Goal: Task Accomplishment & Management: Manage account settings

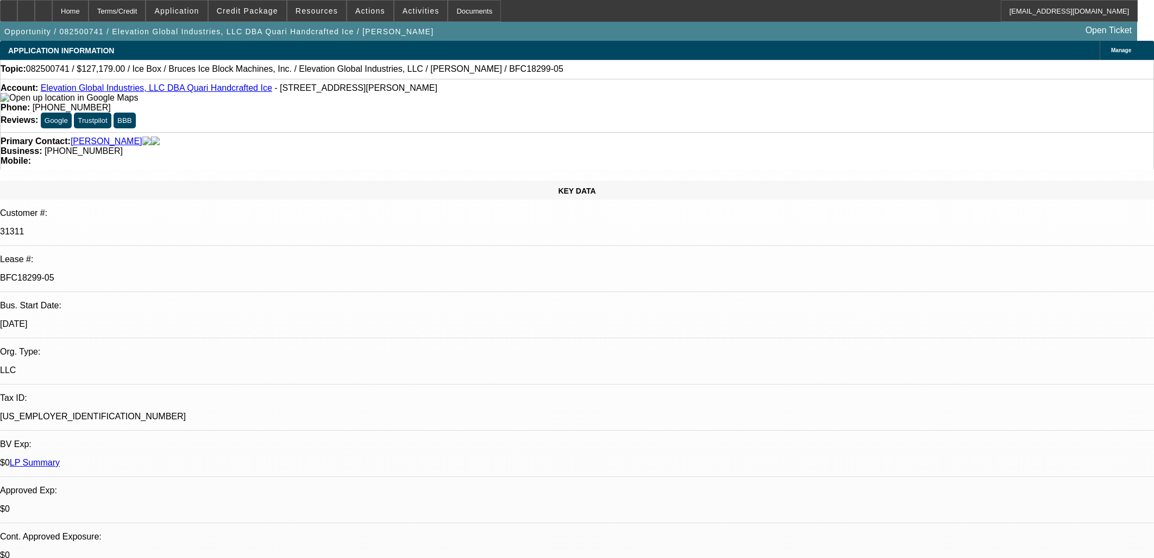
select select "0"
select select "6"
select select "0"
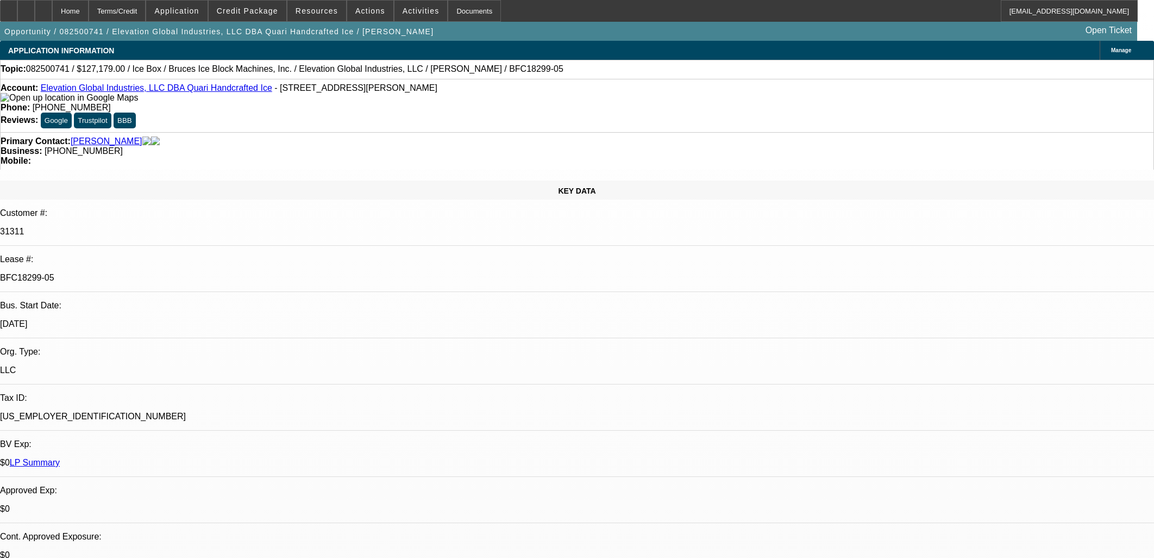
select select "0"
select select "6"
select select "0"
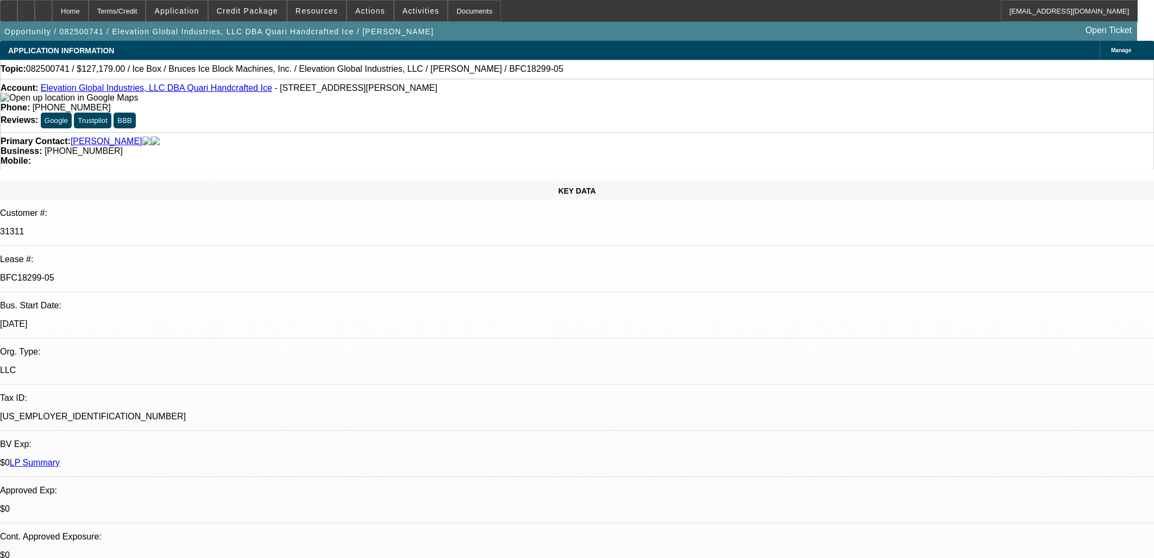
select select "0"
select select "6"
select select "0"
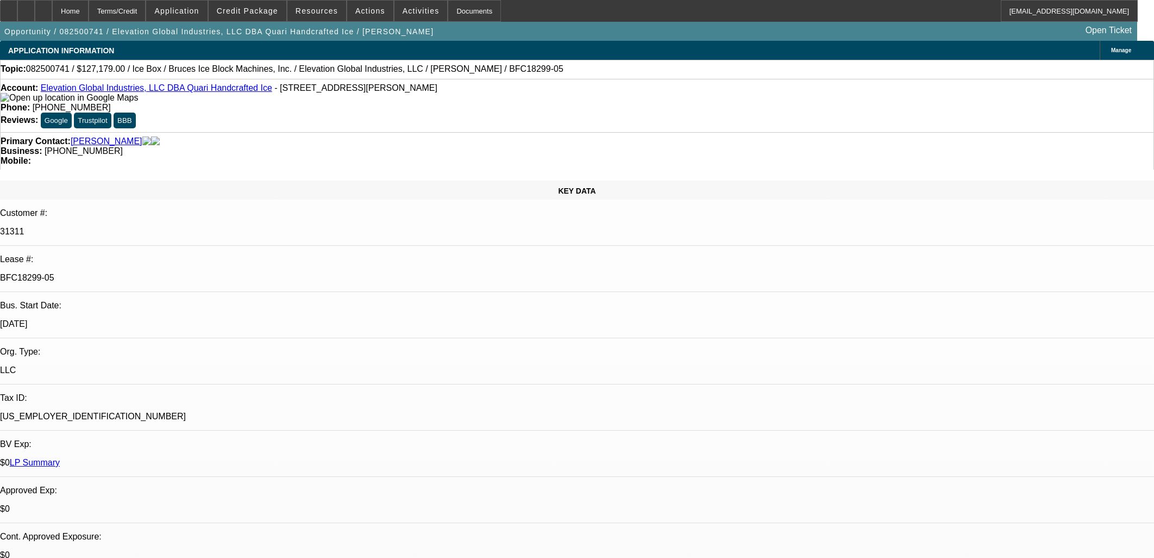
select select "6"
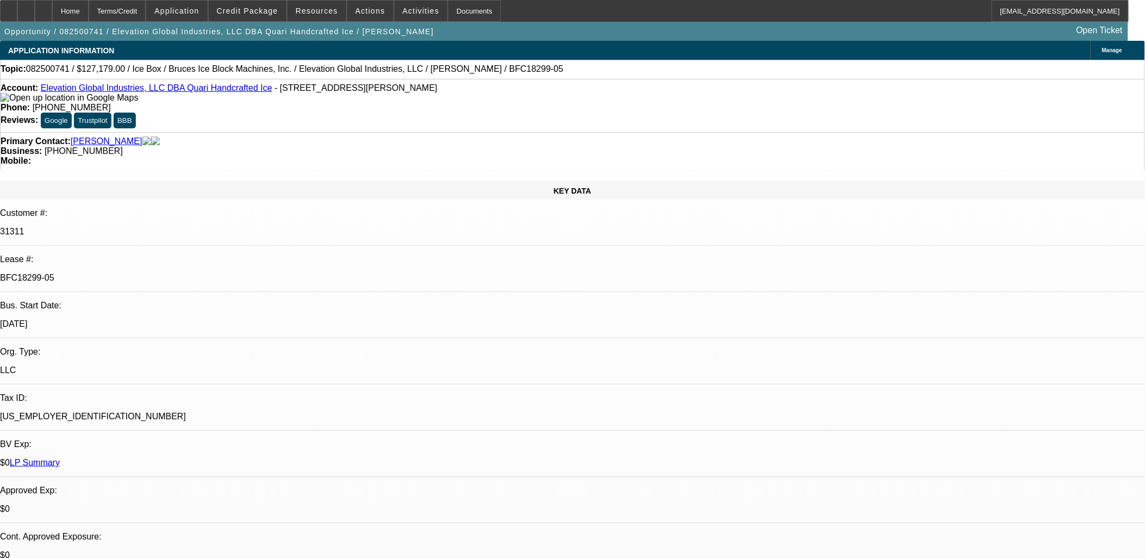
scroll to position [1957, 0]
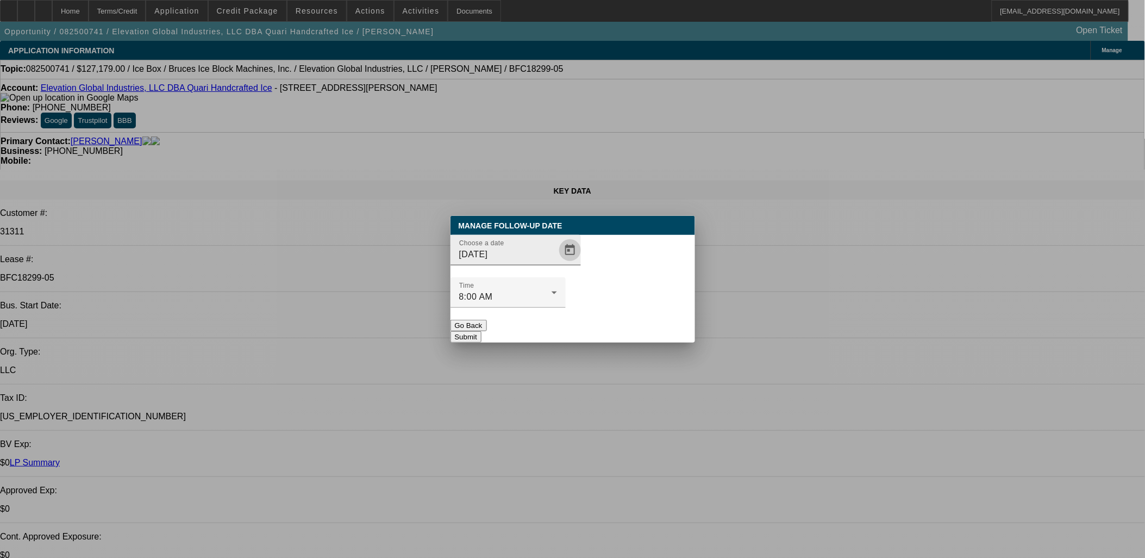
click at [562, 263] on span "Open calendar" at bounding box center [570, 250] width 26 height 26
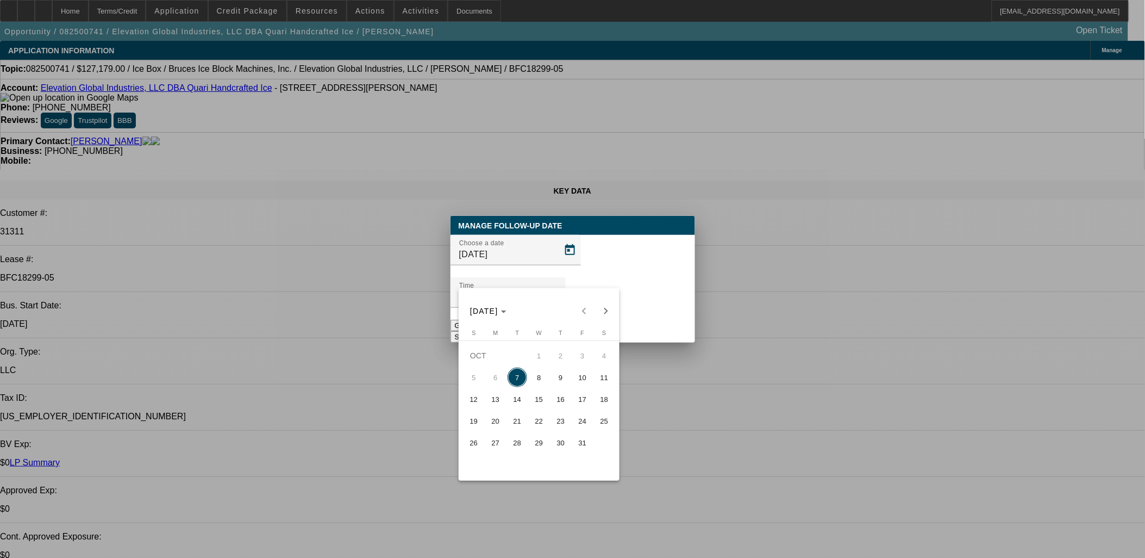
click at [515, 406] on span "14" at bounding box center [518, 399] width 20 height 20
type input "[DATE]"
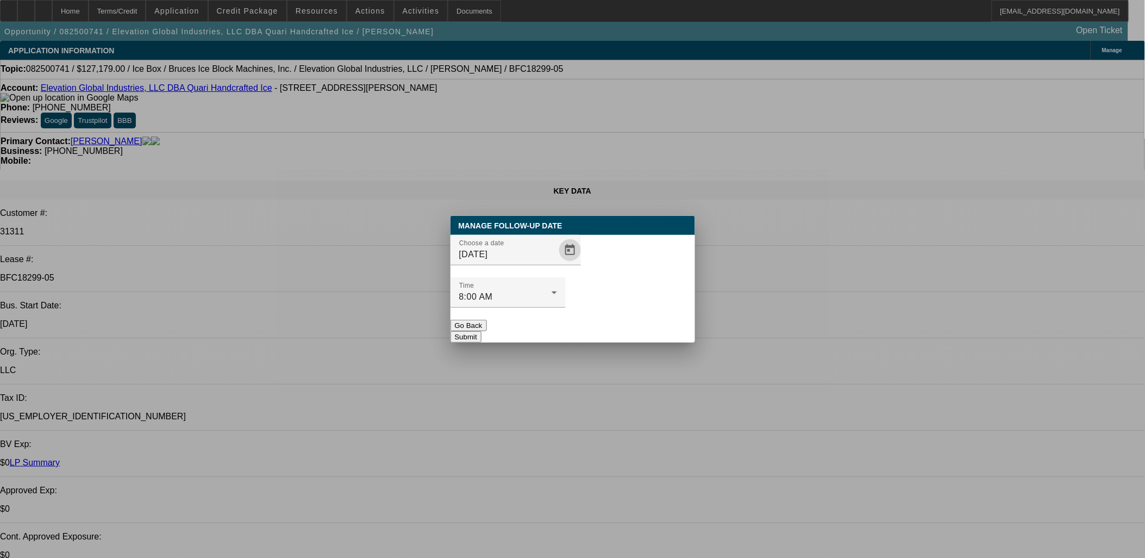
click at [566, 308] on div at bounding box center [507, 314] width 115 height 12
click at [481, 331] on button "Submit" at bounding box center [465, 336] width 31 height 11
